Goal: Obtain resource: Download file/media

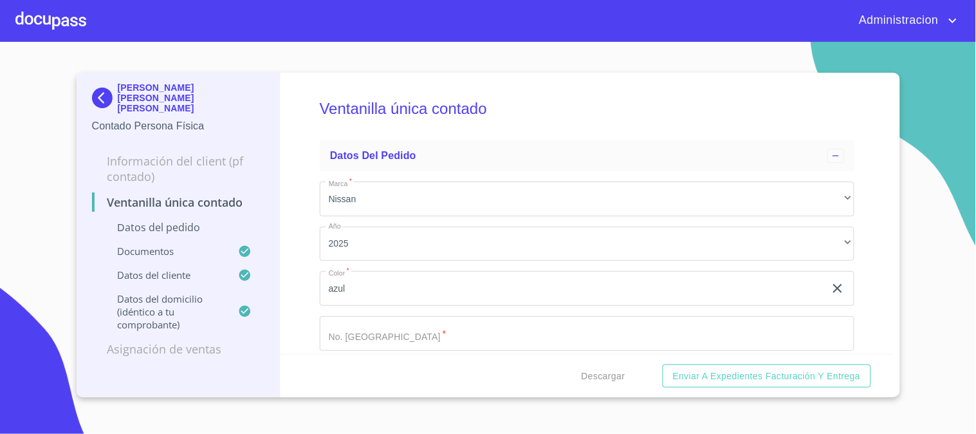
click at [138, 90] on p "[PERSON_NAME] [PERSON_NAME] [PERSON_NAME]" at bounding box center [191, 97] width 147 height 31
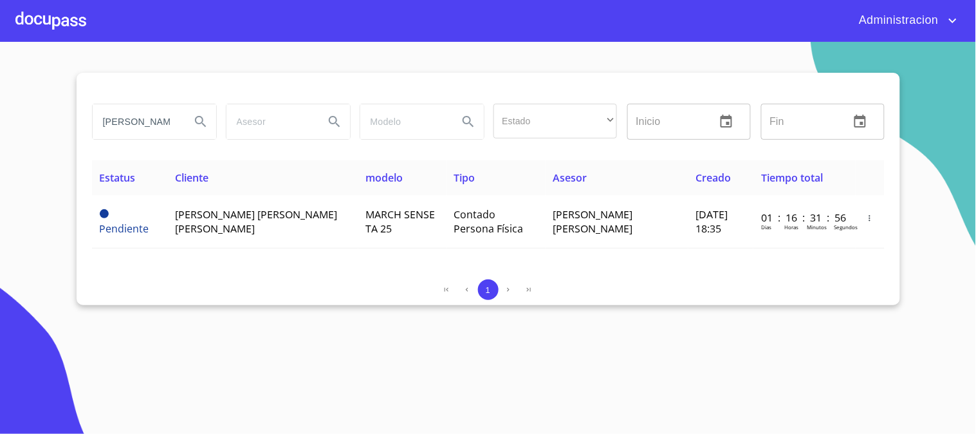
drag, startPoint x: 102, startPoint y: 118, endPoint x: 384, endPoint y: 136, distance: 283.1
click at [356, 129] on div "[PERSON_NAME] [PERSON_NAME] Estado ​ ​ Inicio ​ Fin ​" at bounding box center [488, 121] width 803 height 46
type input "g"
type input "[PERSON_NAME]"
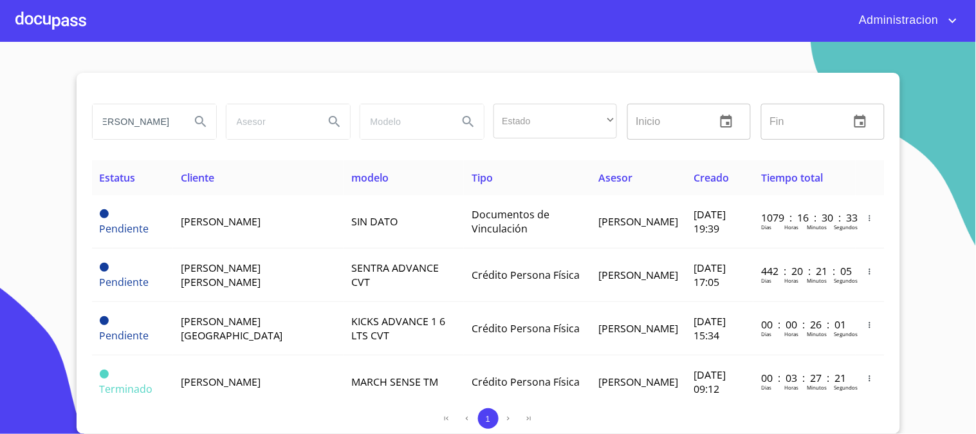
scroll to position [0, 0]
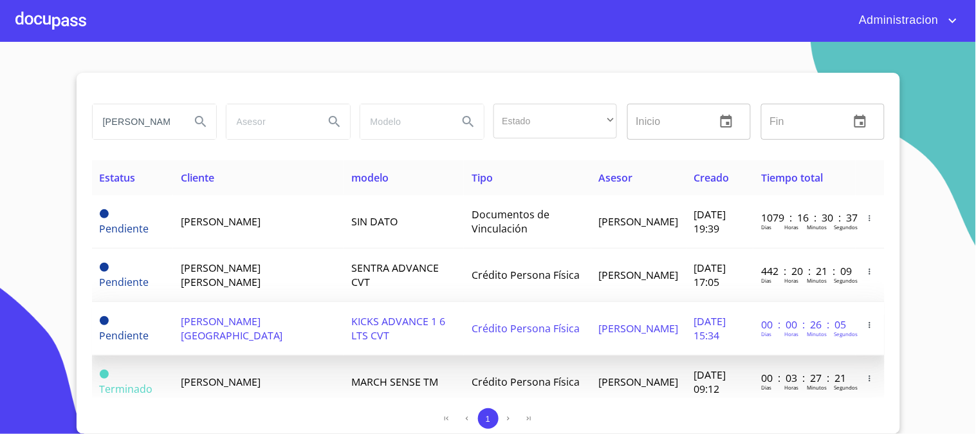
click at [599, 335] on span "[PERSON_NAME]" at bounding box center [639, 328] width 80 height 14
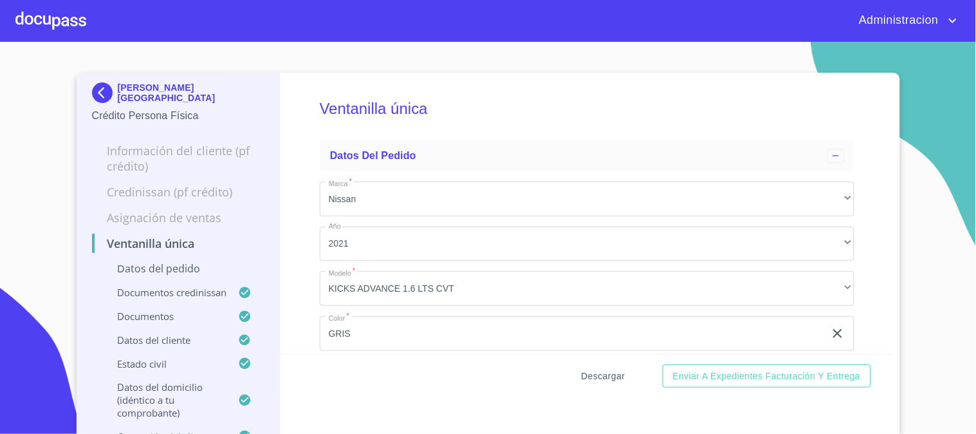
click at [591, 378] on span "Descargar" at bounding box center [604, 376] width 44 height 16
click at [148, 90] on p "[PERSON_NAME][GEOGRAPHIC_DATA]" at bounding box center [191, 92] width 147 height 21
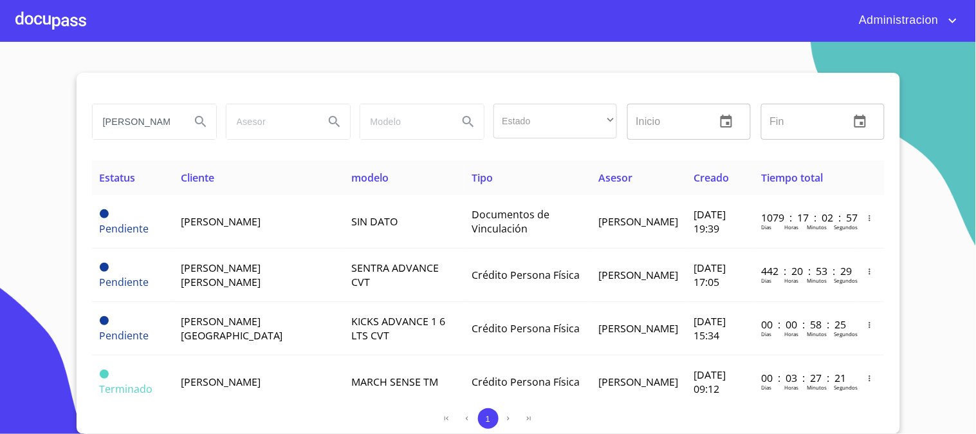
click at [340, 115] on div "[PERSON_NAME] Estado ​ ​ Inicio ​ Fin ​" at bounding box center [488, 121] width 803 height 46
type input "[PERSON_NAME]"
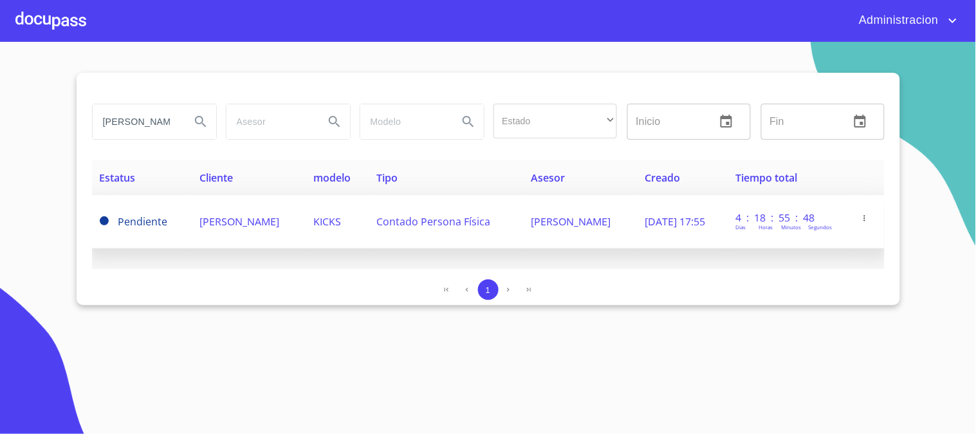
click at [279, 216] on span "[PERSON_NAME]" at bounding box center [239, 221] width 80 height 14
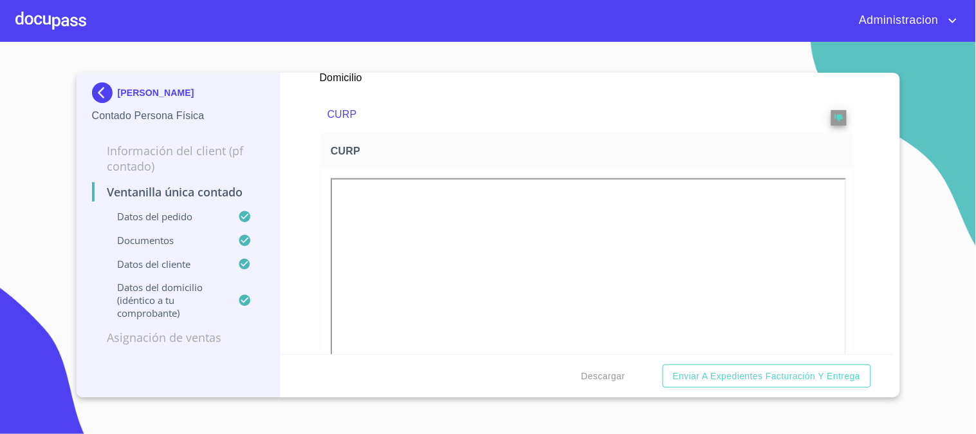
scroll to position [1215, 0]
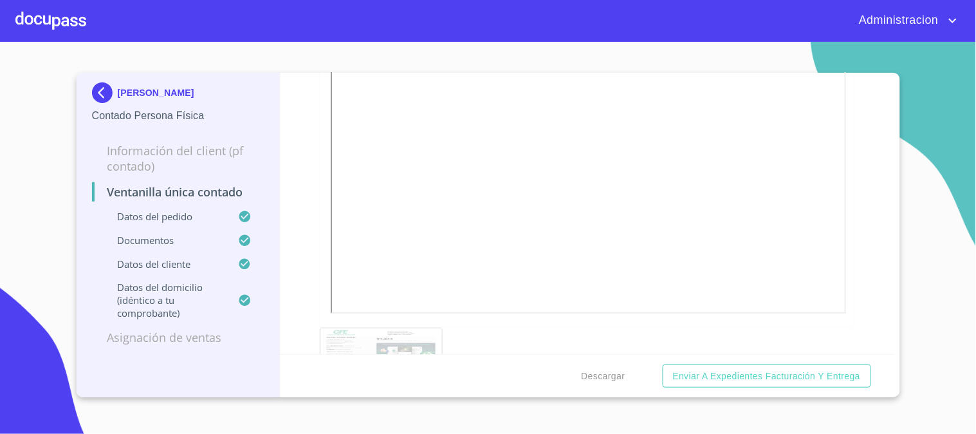
click at [100, 93] on img at bounding box center [105, 92] width 26 height 21
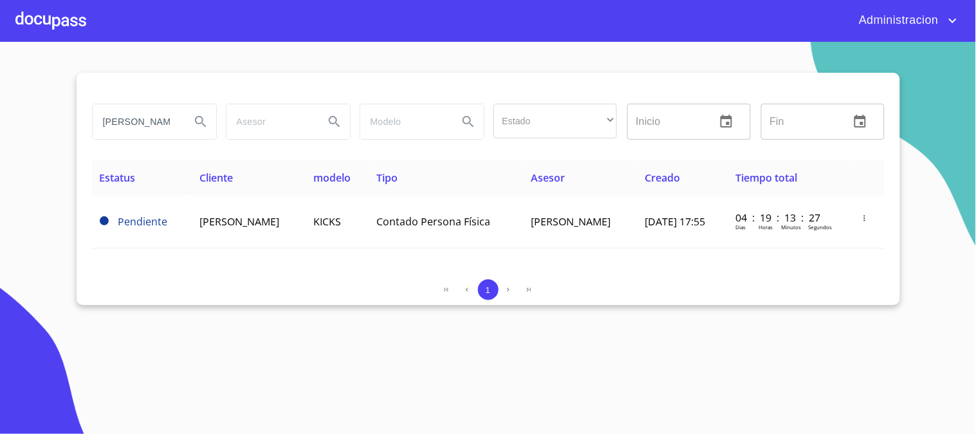
drag, startPoint x: 133, startPoint y: 125, endPoint x: 387, endPoint y: 123, distance: 254.2
click at [351, 130] on div "[PERSON_NAME] Estado ​ ​ Inicio ​ Fin ​" at bounding box center [488, 121] width 803 height 46
type input "[PERSON_NAME] [PERSON_NAME]"
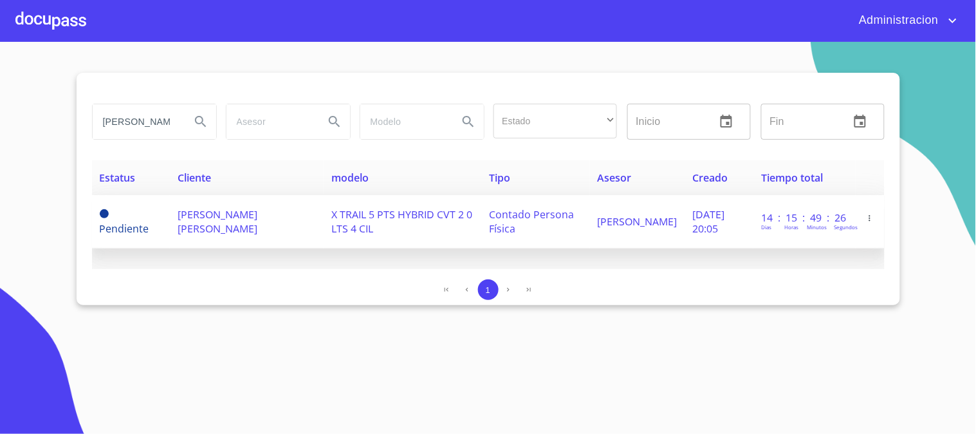
click at [212, 217] on span "[PERSON_NAME] [PERSON_NAME]" at bounding box center [218, 221] width 80 height 28
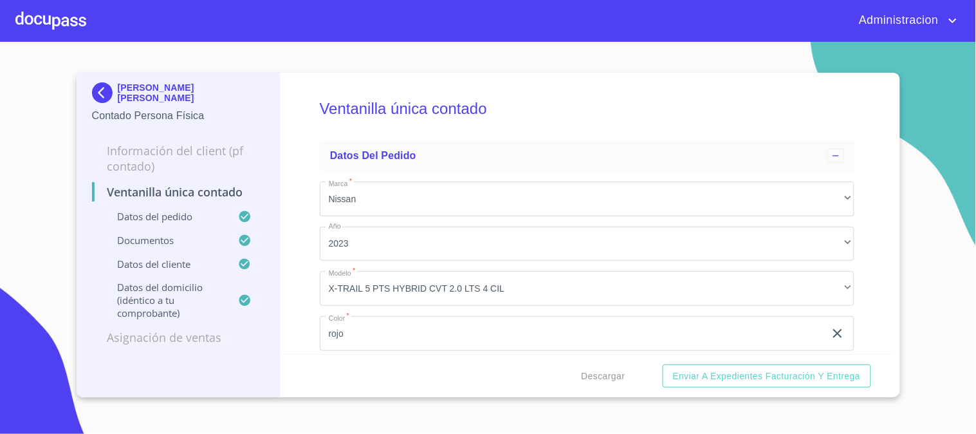
click at [598, 393] on div "Descargar Enviar a Expedientes Facturación y Entrega" at bounding box center [587, 376] width 613 height 44
click at [608, 378] on span "Descargar" at bounding box center [604, 376] width 44 height 16
click at [153, 89] on p "[PERSON_NAME] [PERSON_NAME]" at bounding box center [191, 92] width 147 height 21
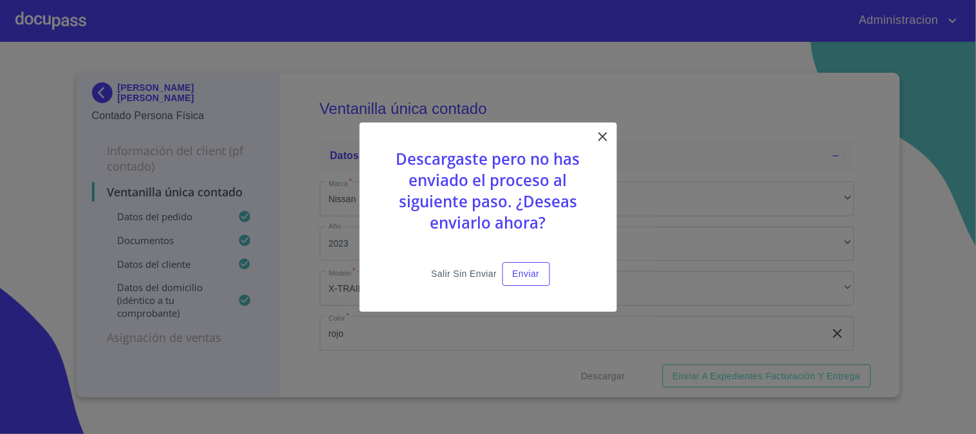
click at [464, 277] on span "Salir sin enviar" at bounding box center [464, 274] width 66 height 16
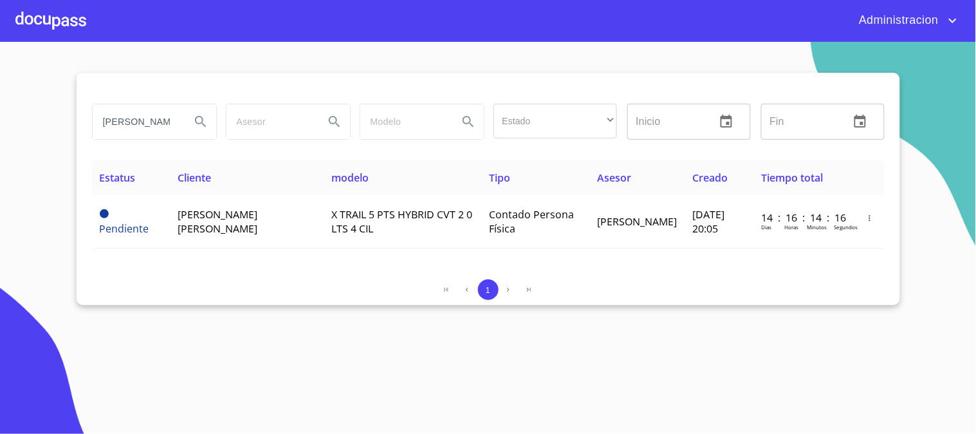
drag, startPoint x: 175, startPoint y: 122, endPoint x: 35, endPoint y: 107, distance: 141.1
click at [34, 111] on section "[PERSON_NAME] [PERSON_NAME] Estado ​ ​ Inicio ​ Fin ​ Estatus Cliente modelo Ti…" at bounding box center [488, 238] width 976 height 392
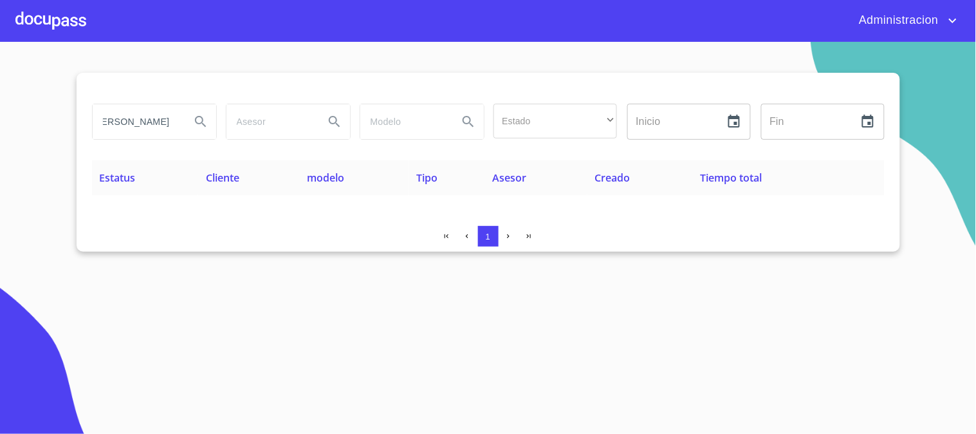
click at [146, 121] on input "[PERSON_NAME]" at bounding box center [137, 121] width 88 height 35
type input "[PERSON_NAME]"
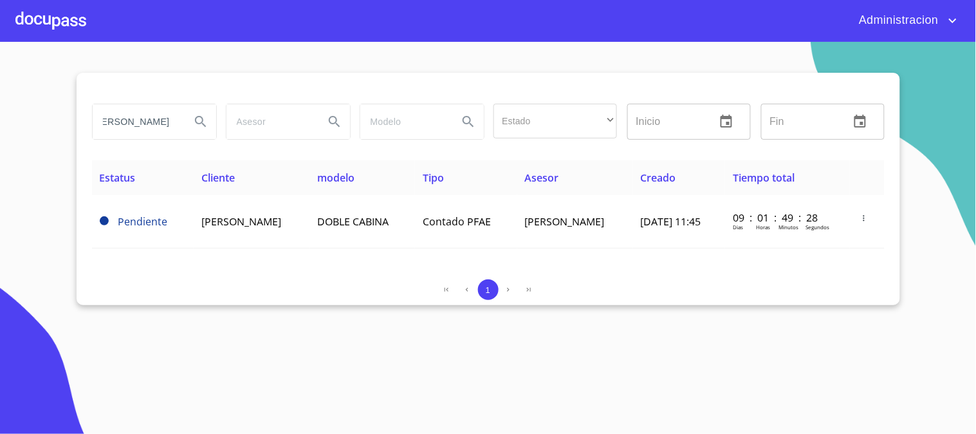
scroll to position [0, 0]
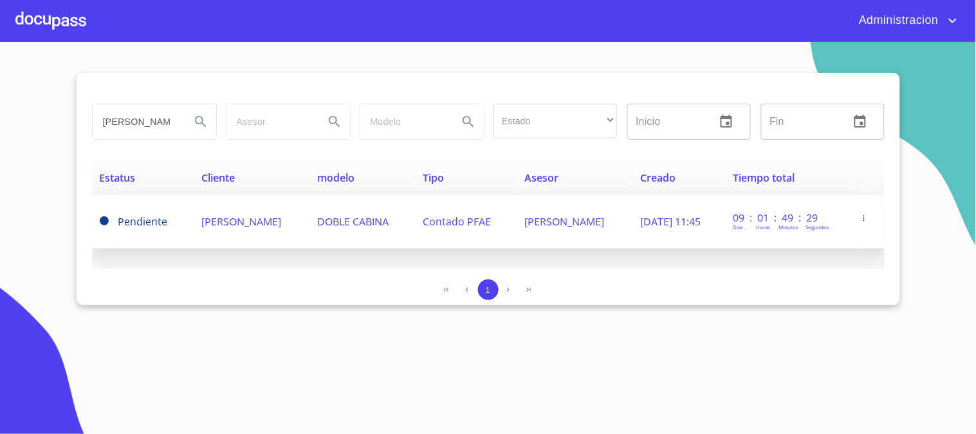
click at [386, 227] on span "DOBLE CABINA" at bounding box center [352, 221] width 71 height 14
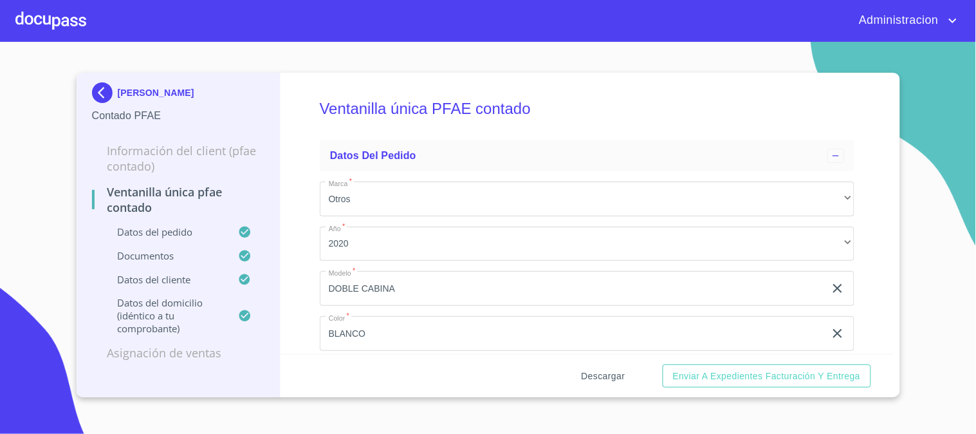
click at [594, 372] on span "Descargar" at bounding box center [604, 376] width 44 height 16
